Goal: Check status

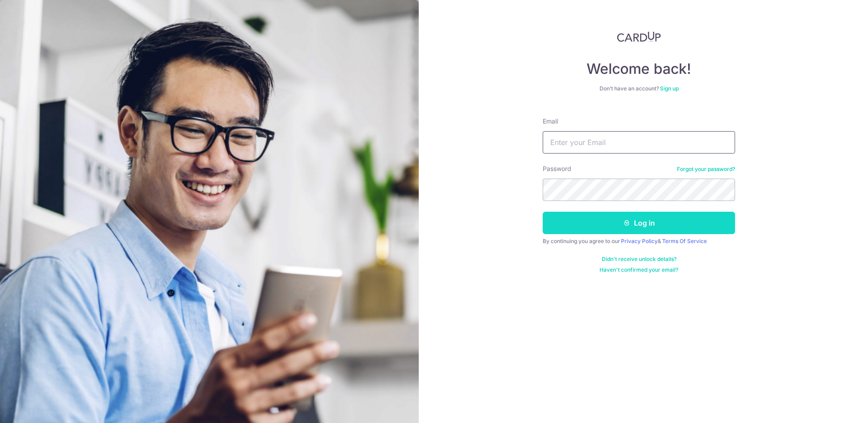
type input "[PERSON_NAME][EMAIL_ADDRESS][DOMAIN_NAME]"
click at [613, 222] on button "Log in" at bounding box center [639, 223] width 192 height 22
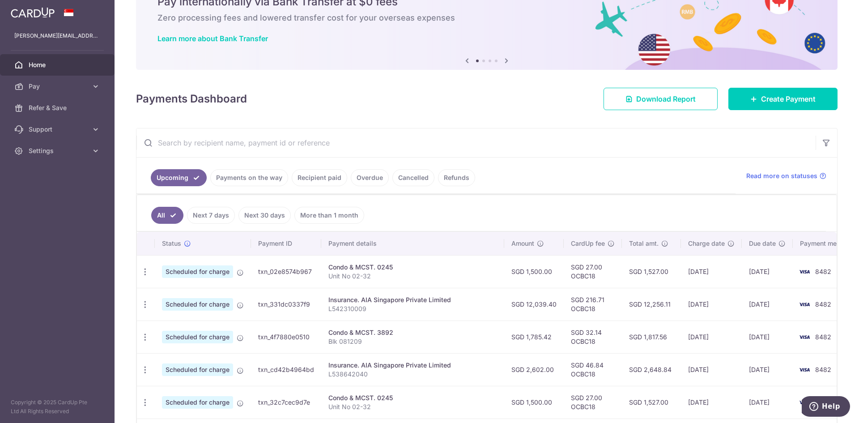
click at [260, 181] on link "Payments on the way" at bounding box center [249, 177] width 78 height 17
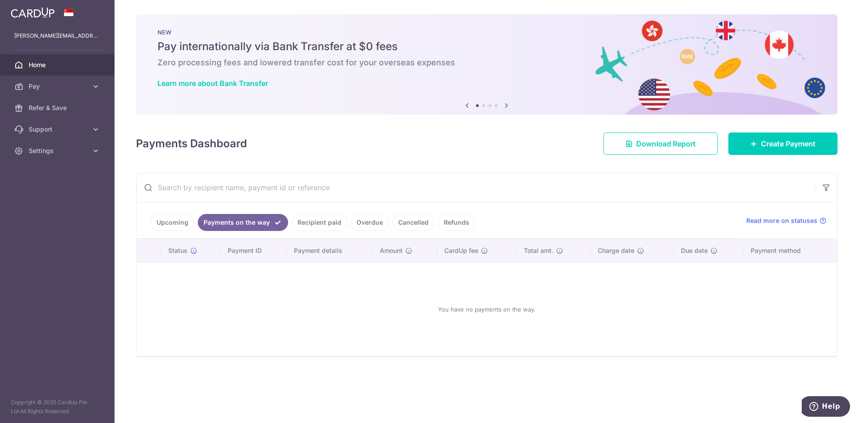
click at [304, 217] on link "Recipient paid" at bounding box center [319, 222] width 55 height 17
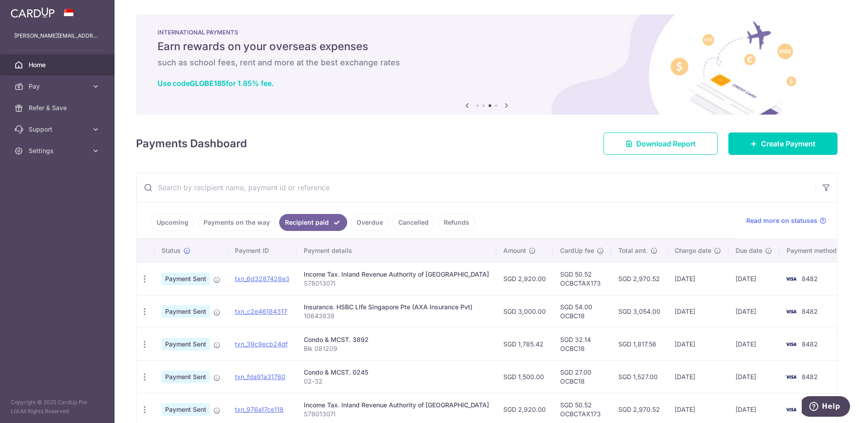
click at [179, 226] on link "Upcoming" at bounding box center [172, 222] width 43 height 17
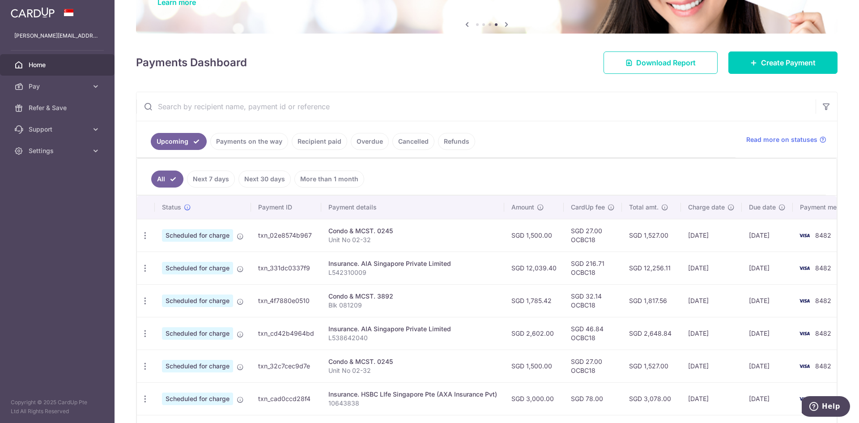
scroll to position [89, 0]
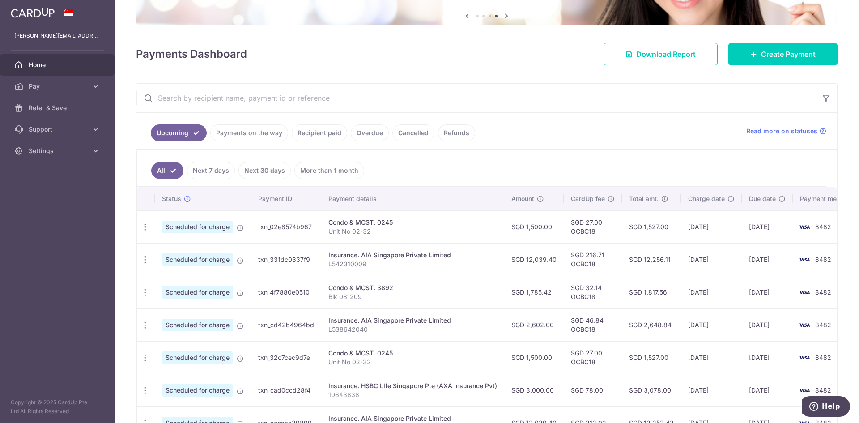
click at [340, 136] on link "Recipient paid" at bounding box center [319, 132] width 55 height 17
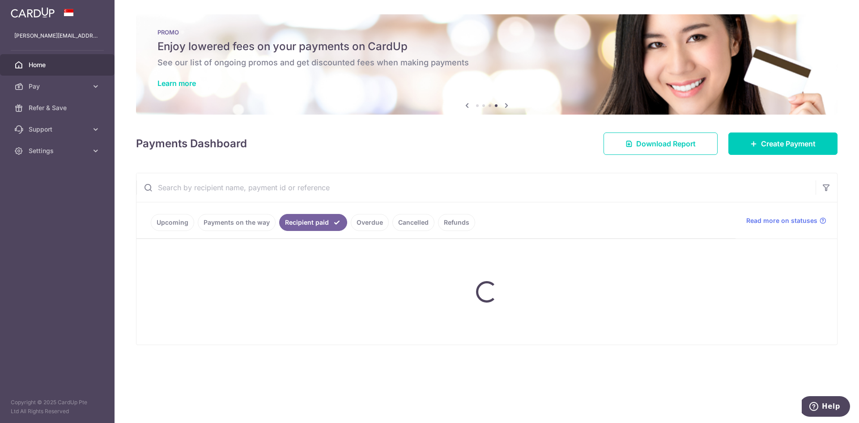
scroll to position [0, 0]
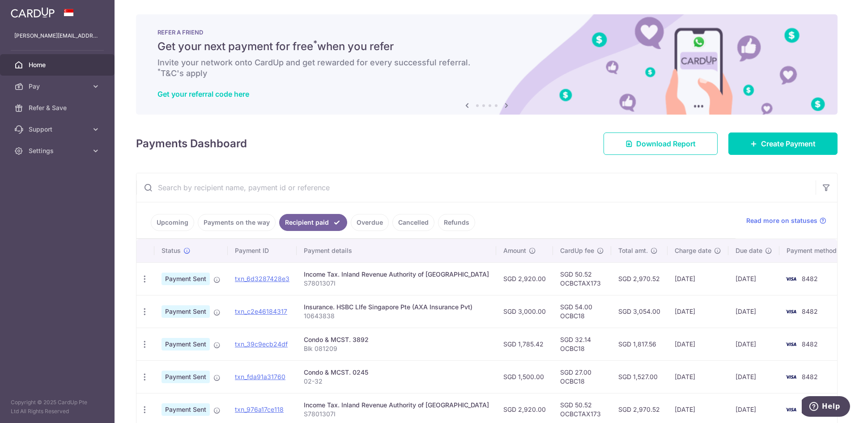
click at [171, 226] on link "Upcoming" at bounding box center [172, 222] width 43 height 17
